Goal: Transaction & Acquisition: Download file/media

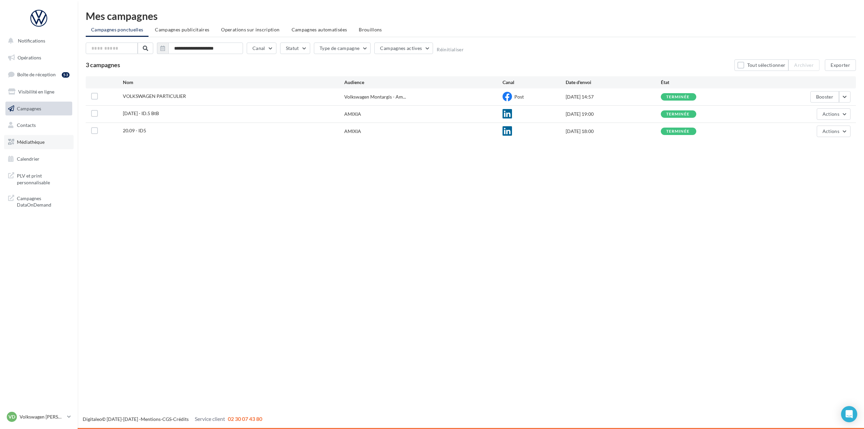
click at [38, 146] on link "Médiathèque" at bounding box center [39, 142] width 70 height 14
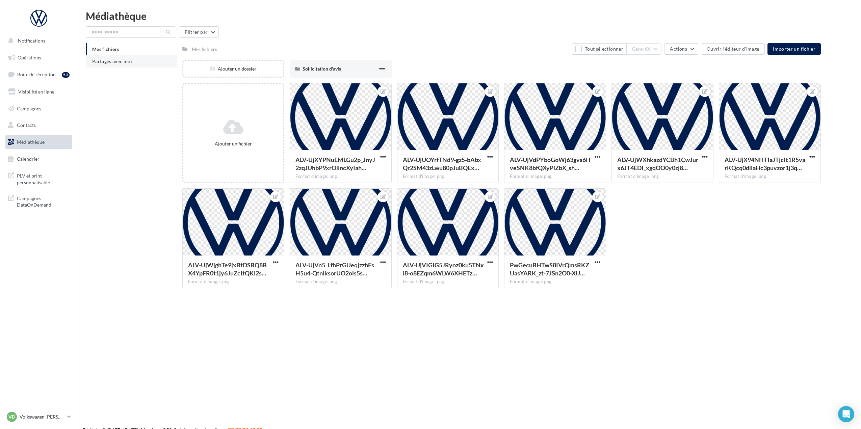
click at [120, 66] on li "Partagés avec moi" at bounding box center [131, 61] width 91 height 12
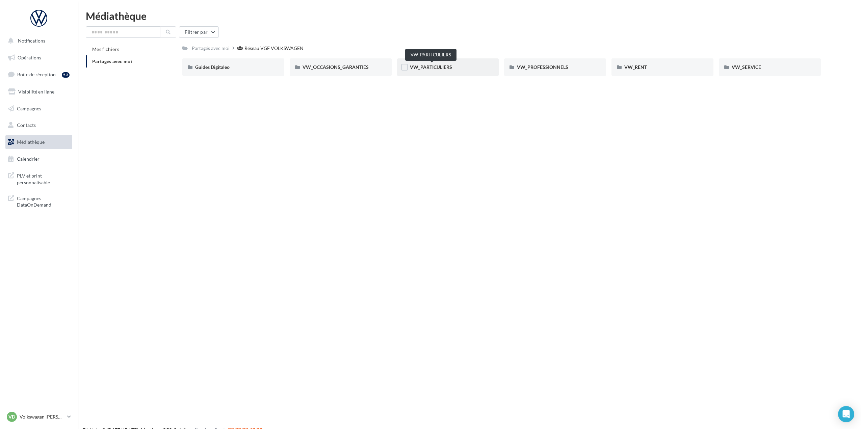
click at [425, 68] on span "VW_PARTICULIERS" at bounding box center [431, 67] width 42 height 6
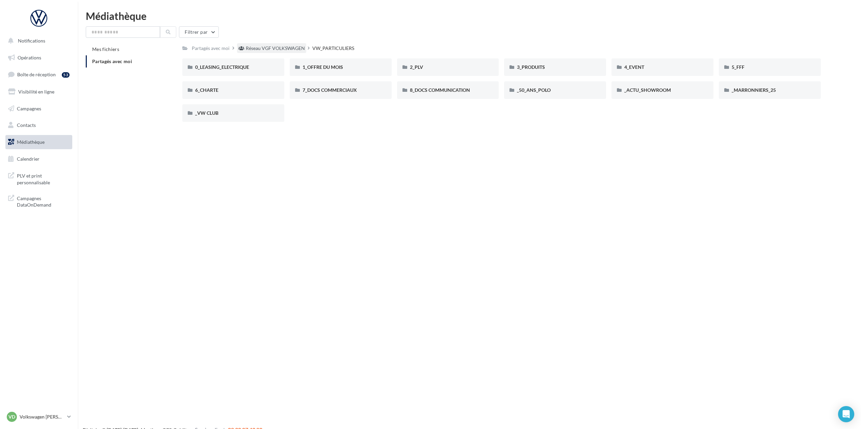
click at [271, 52] on div "Réseau VGF VOLKSWAGEN" at bounding box center [271, 48] width 69 height 10
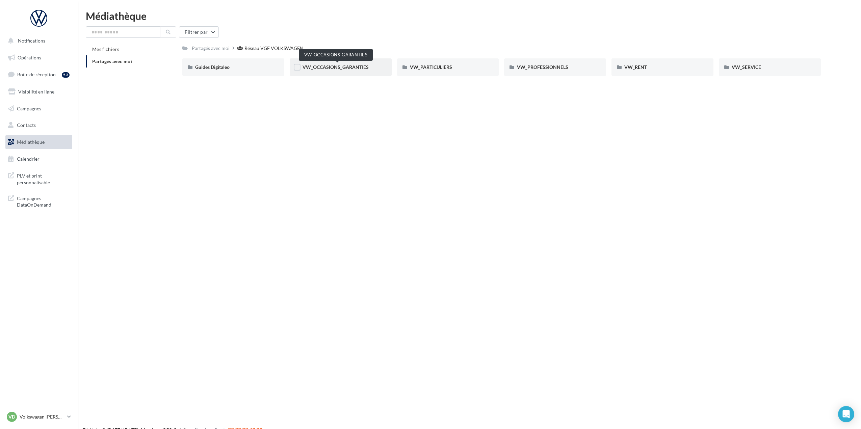
click at [354, 68] on span "VW_OCCASIONS_GARANTIES" at bounding box center [336, 67] width 66 height 6
click at [328, 68] on div "GENERAL" at bounding box center [341, 67] width 76 height 7
click at [220, 71] on div "Charte VO" at bounding box center [233, 67] width 76 height 7
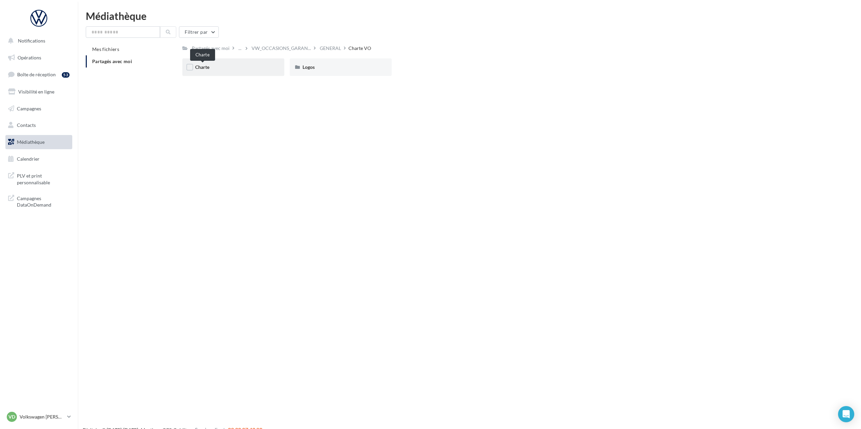
click at [204, 68] on span "Charte" at bounding box center [202, 67] width 14 height 6
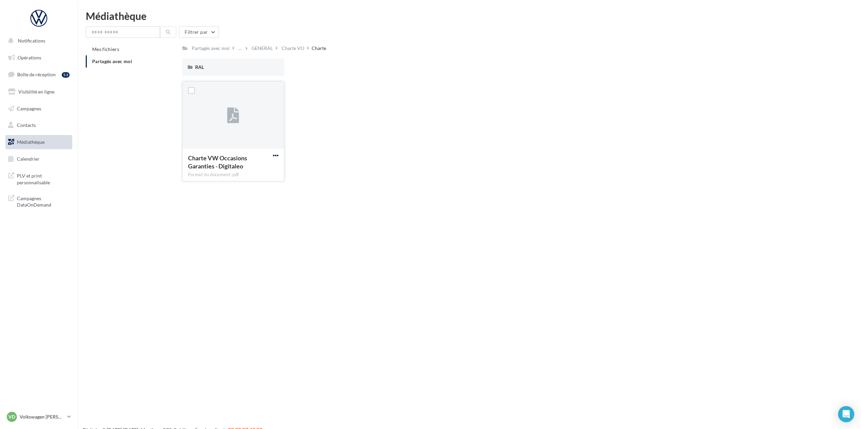
click at [274, 155] on span "button" at bounding box center [276, 156] width 6 height 6
click at [266, 170] on button "Télécharger" at bounding box center [246, 169] width 68 height 18
click at [301, 47] on div "Charte VO" at bounding box center [293, 48] width 23 height 7
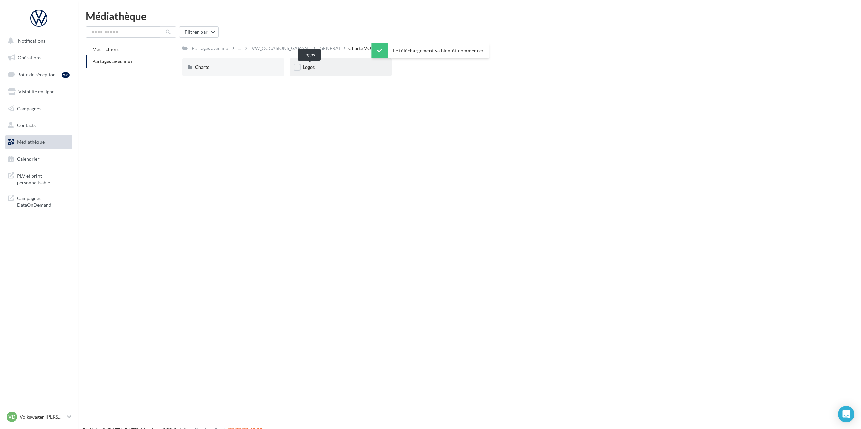
click at [310, 69] on span "Logos" at bounding box center [309, 67] width 12 height 6
